Goal: Information Seeking & Learning: Learn about a topic

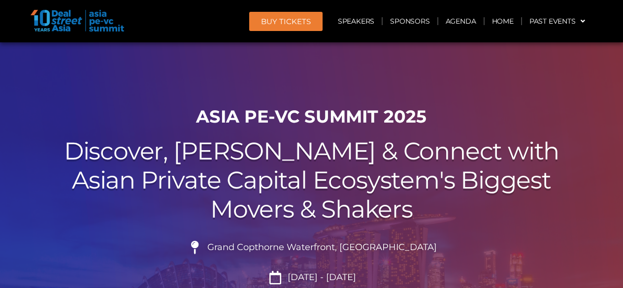
scroll to position [148, 0]
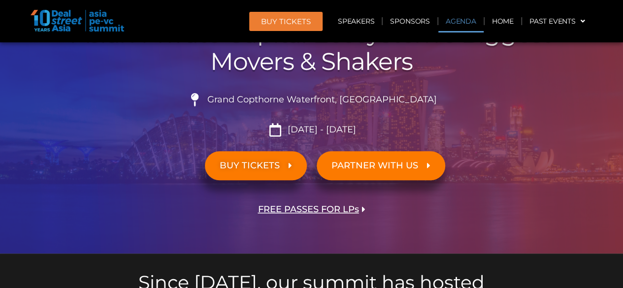
click at [475, 27] on link "Agenda" at bounding box center [461, 21] width 45 height 23
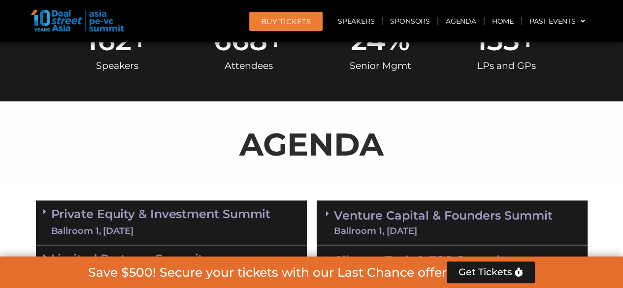
scroll to position [516, 0]
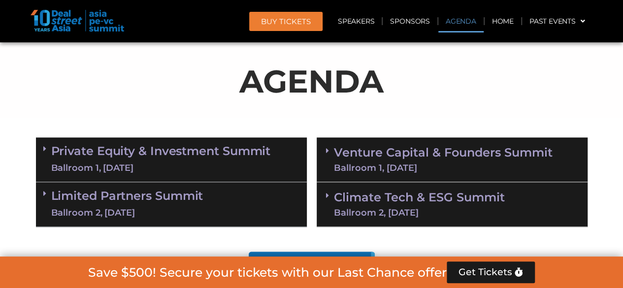
drag, startPoint x: 129, startPoint y: 150, endPoint x: 140, endPoint y: 150, distance: 10.9
click at [129, 150] on link "Private Equity & Investment Summit Ballroom 1, 10 Sept" at bounding box center [161, 160] width 220 height 30
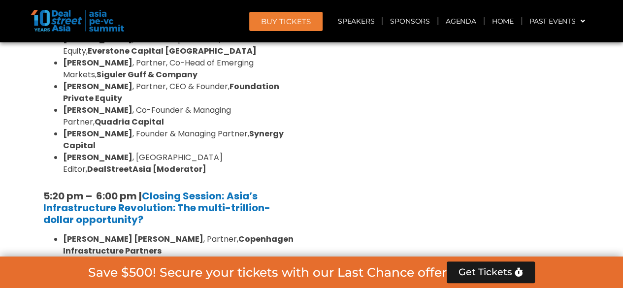
scroll to position [2093, 0]
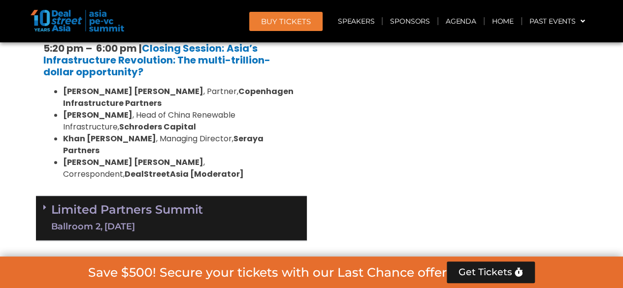
click at [122, 204] on link "Limited Partners Summit Ballroom 2, 10 Sept" at bounding box center [127, 219] width 152 height 30
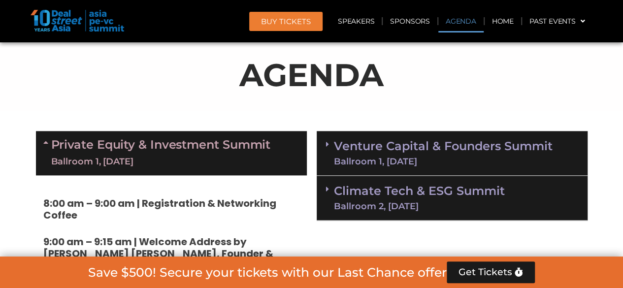
scroll to position [466, 0]
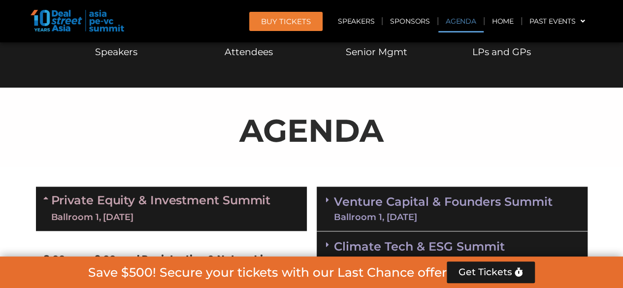
click at [401, 242] on link "Climate Tech & ESG Summit Ballroom 2, 11 Sept" at bounding box center [419, 254] width 171 height 26
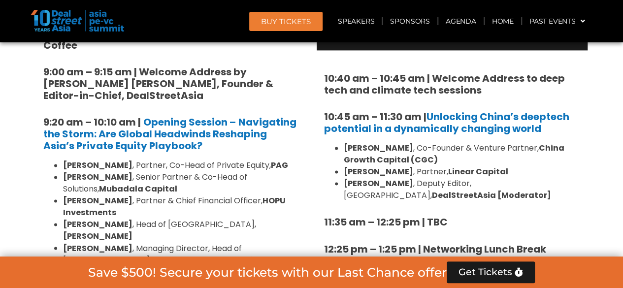
scroll to position [762, 0]
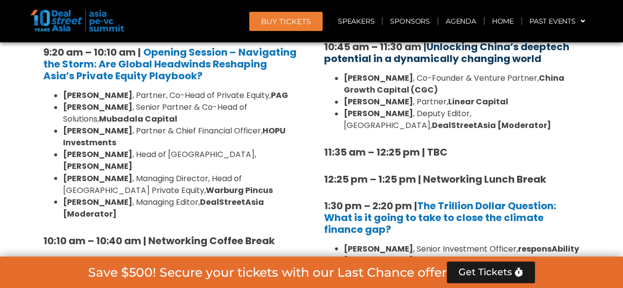
click at [464, 58] on link "Unlocking China’s deeptech potential in a dynamically changing world" at bounding box center [446, 53] width 245 height 26
